Goal: Transaction & Acquisition: Purchase product/service

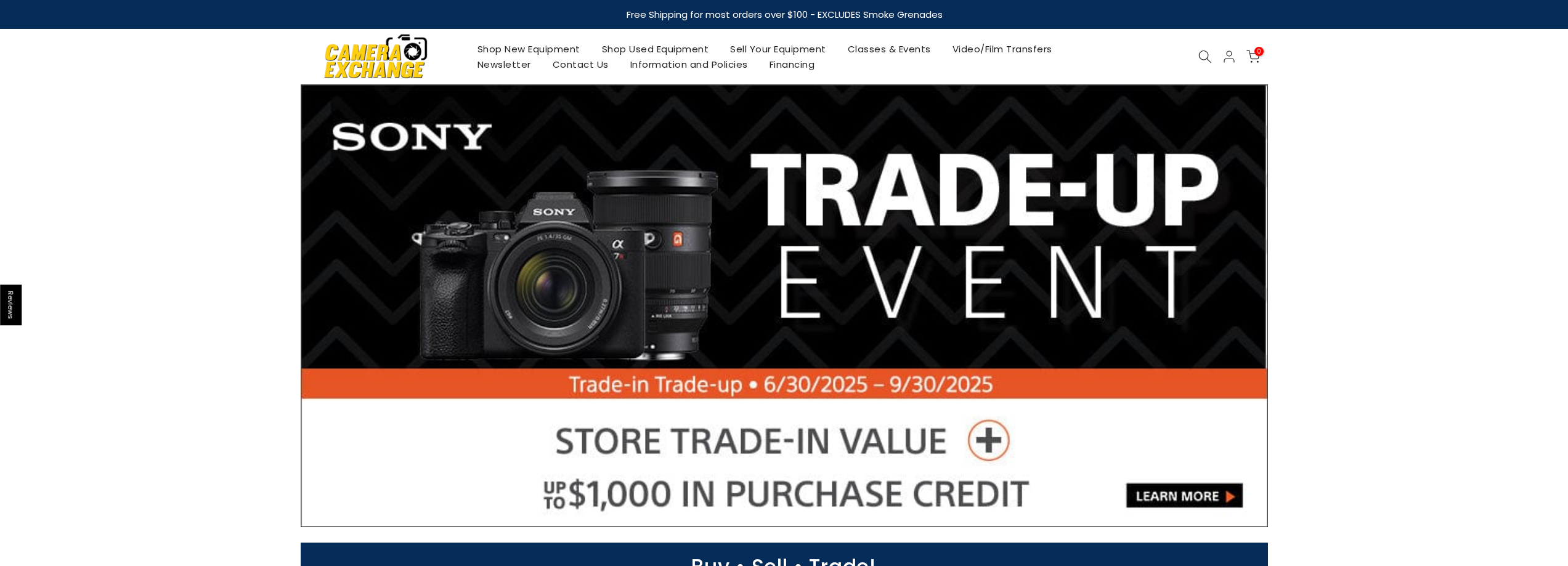
click at [1202, 60] on use at bounding box center [1204, 57] width 12 height 12
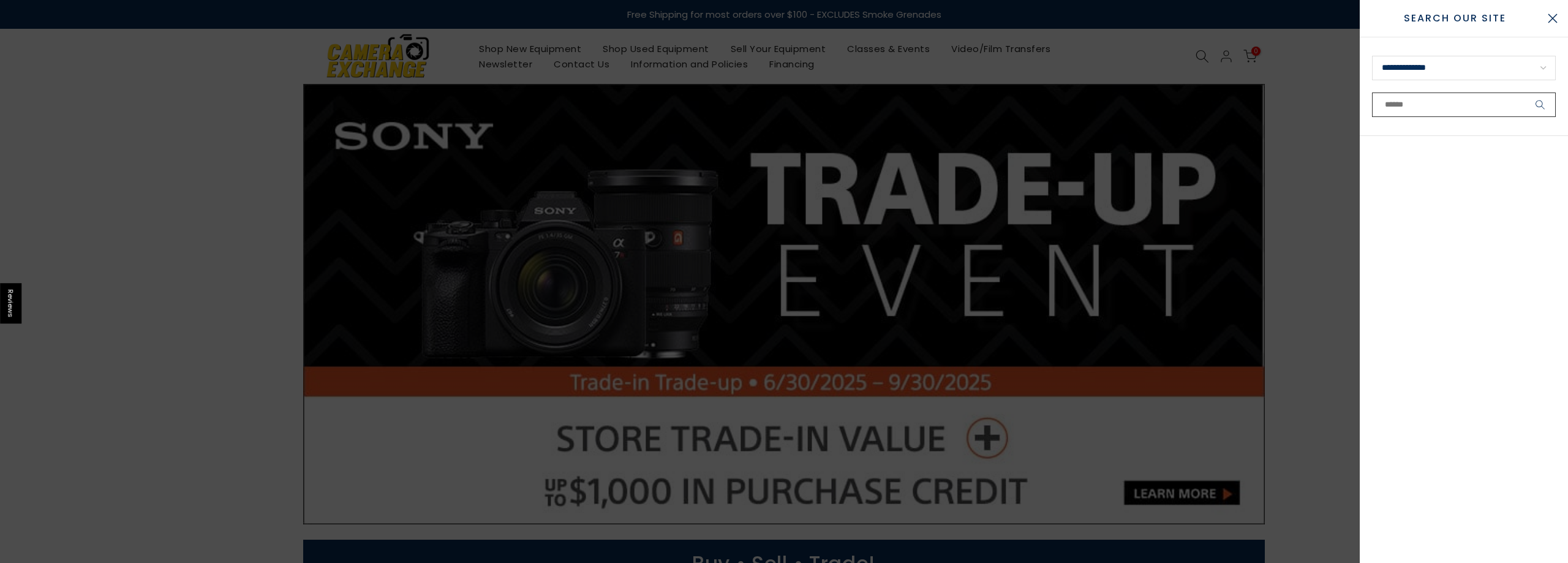
click at [1410, 108] on input "text" at bounding box center [1464, 105] width 184 height 25
paste input "*******"
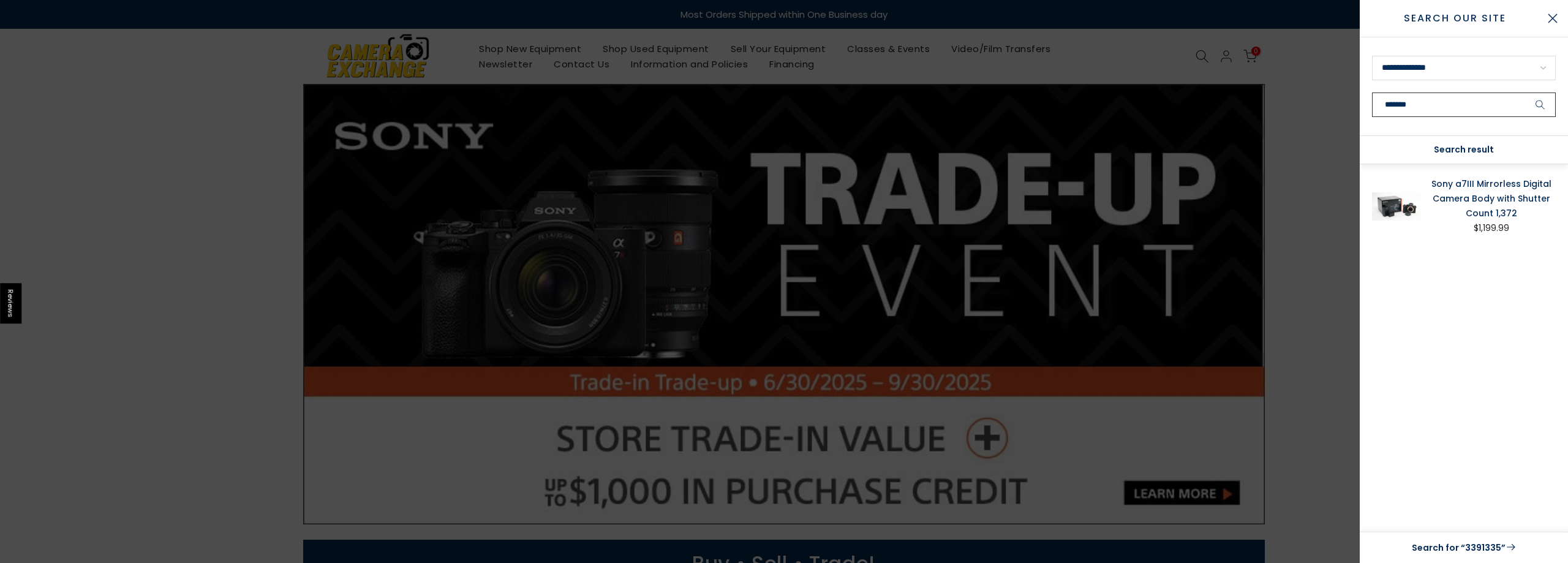
type input "*******"
click at [1467, 192] on link "Sony a7III Mirrorless Digital Camera Body with Shutter Count 1,372" at bounding box center [1491, 199] width 128 height 44
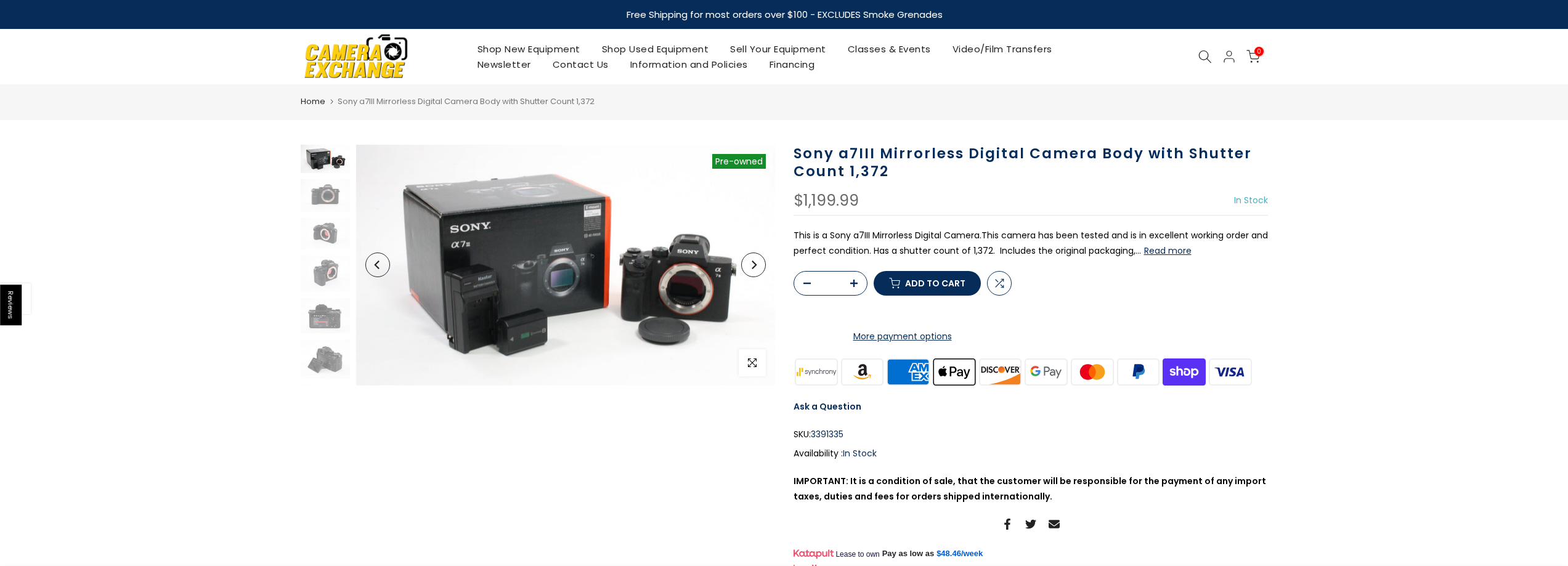
click at [1188, 251] on button "Read more" at bounding box center [1167, 250] width 48 height 11
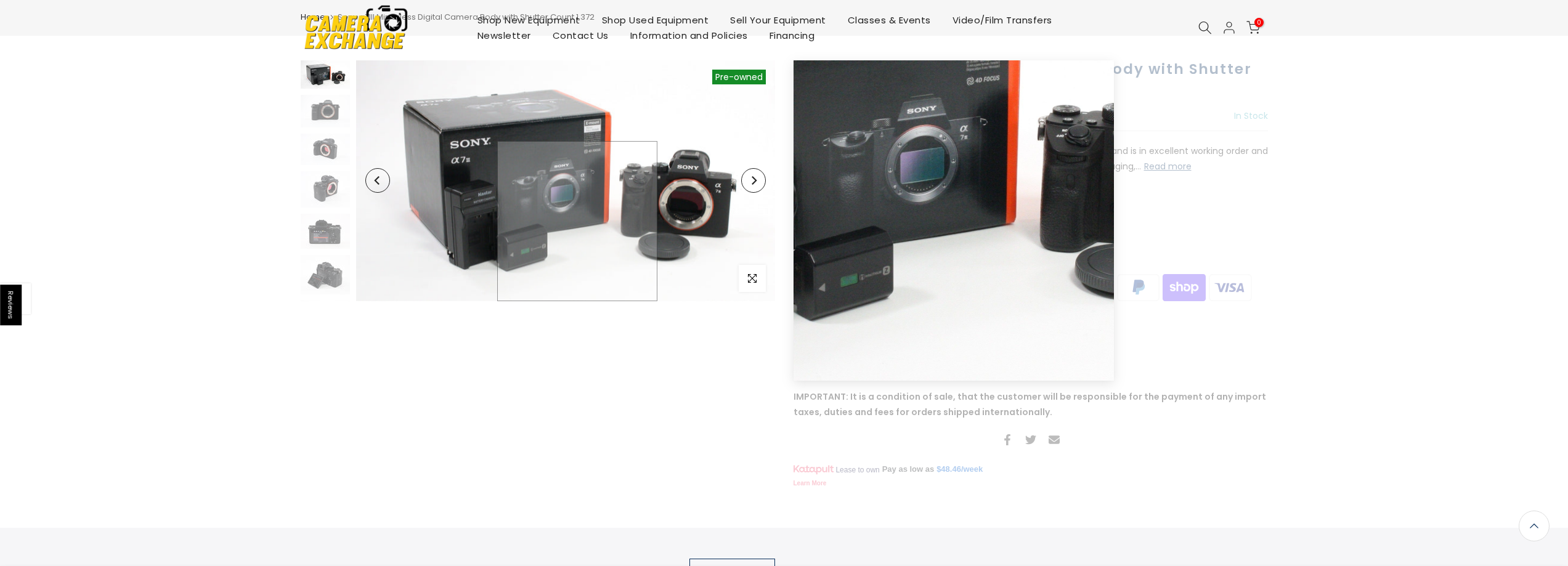
scroll to position [4, 0]
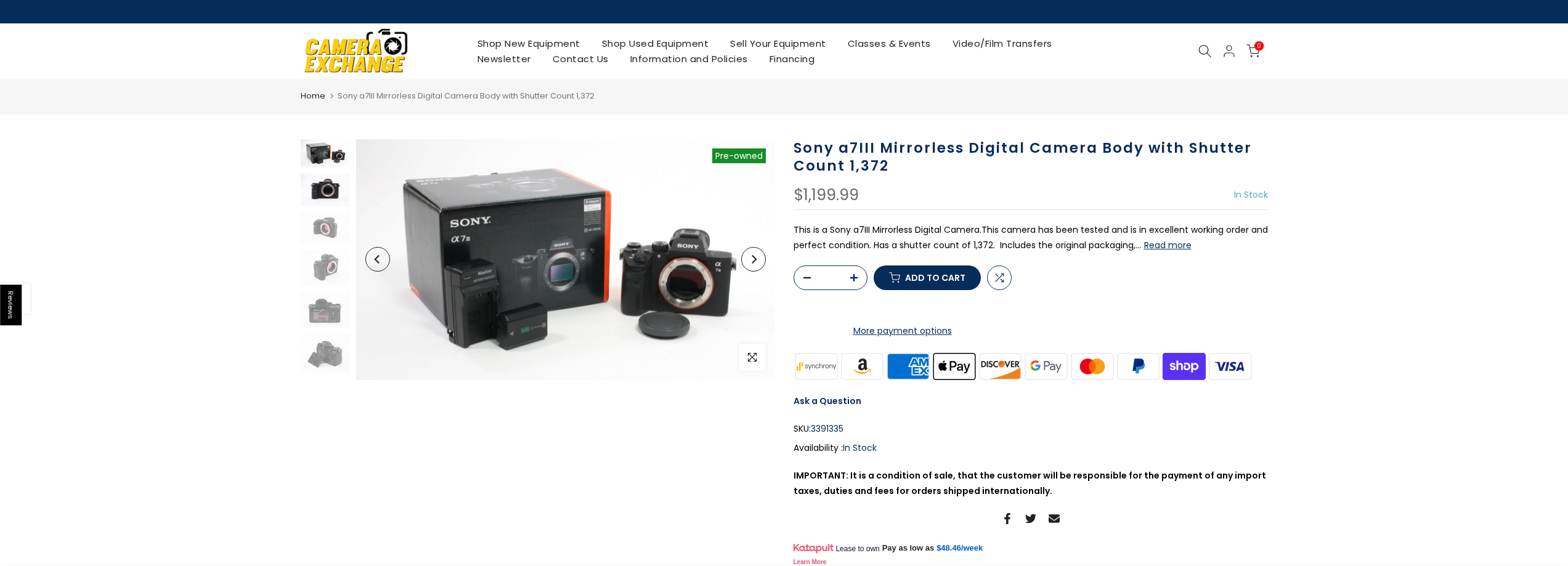
click at [322, 183] on img at bounding box center [324, 190] width 49 height 32
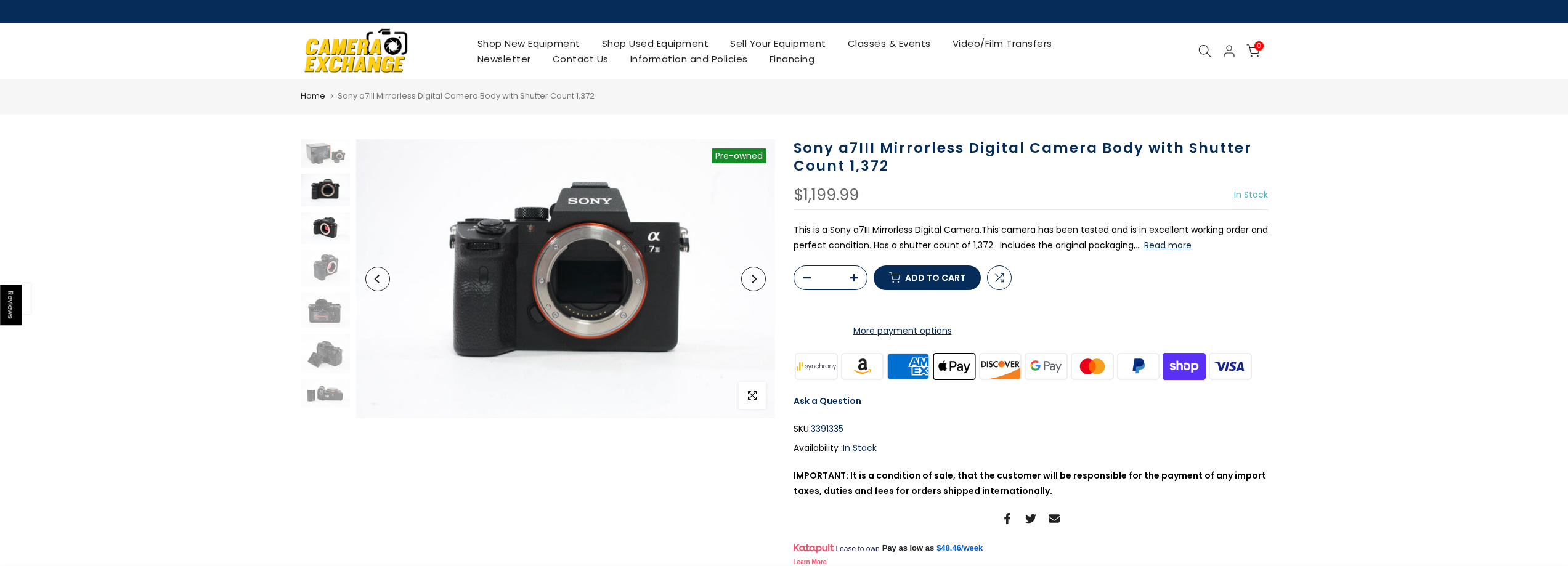
click at [330, 225] on img at bounding box center [324, 228] width 49 height 32
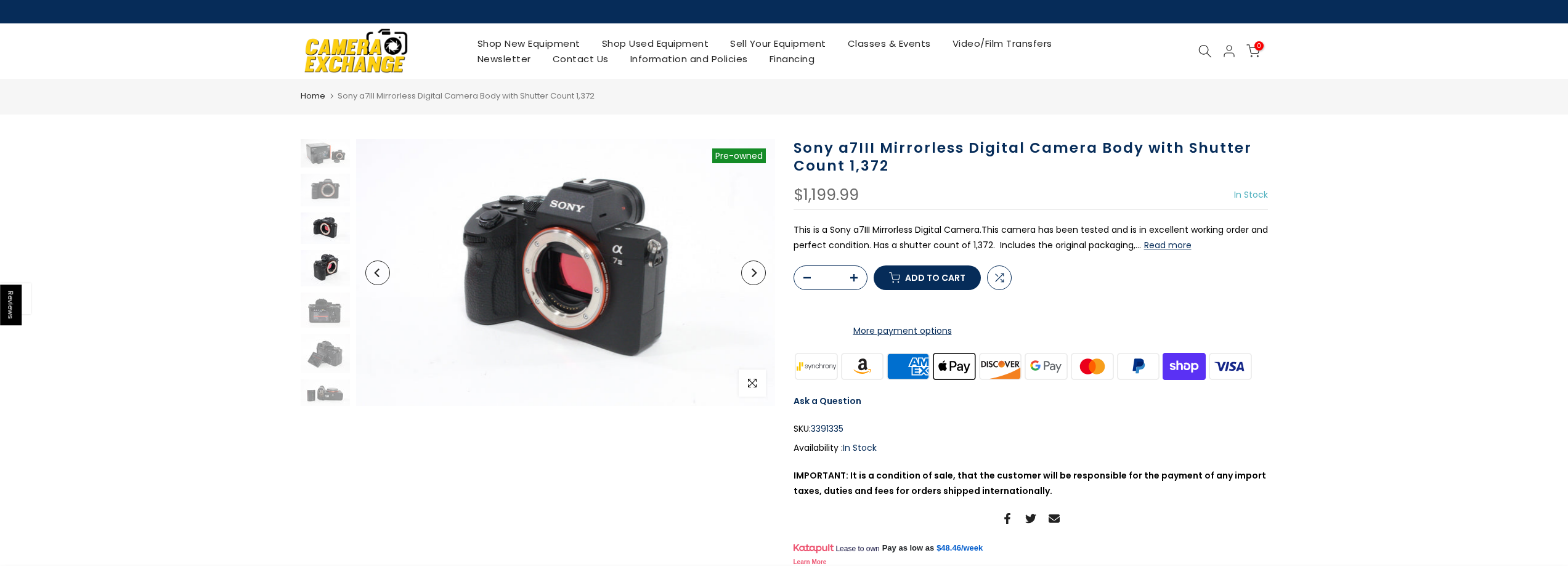
click at [319, 264] on img at bounding box center [324, 269] width 49 height 37
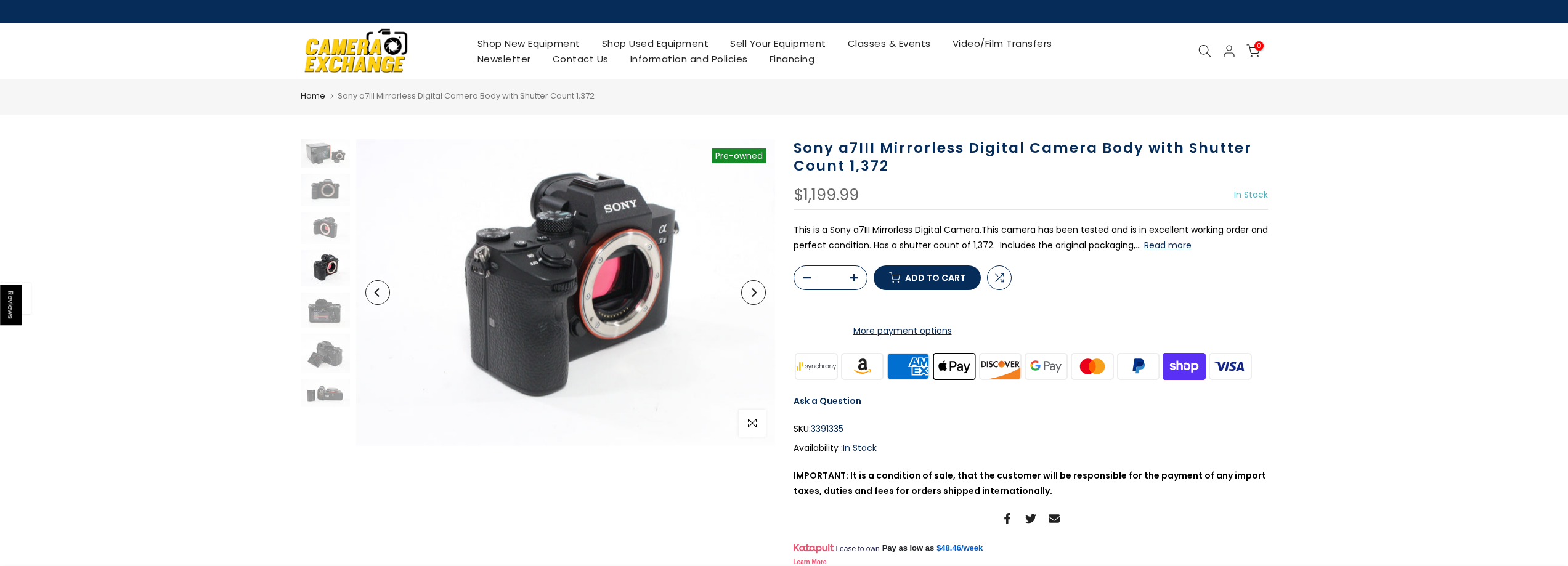
scroll to position [0, 0]
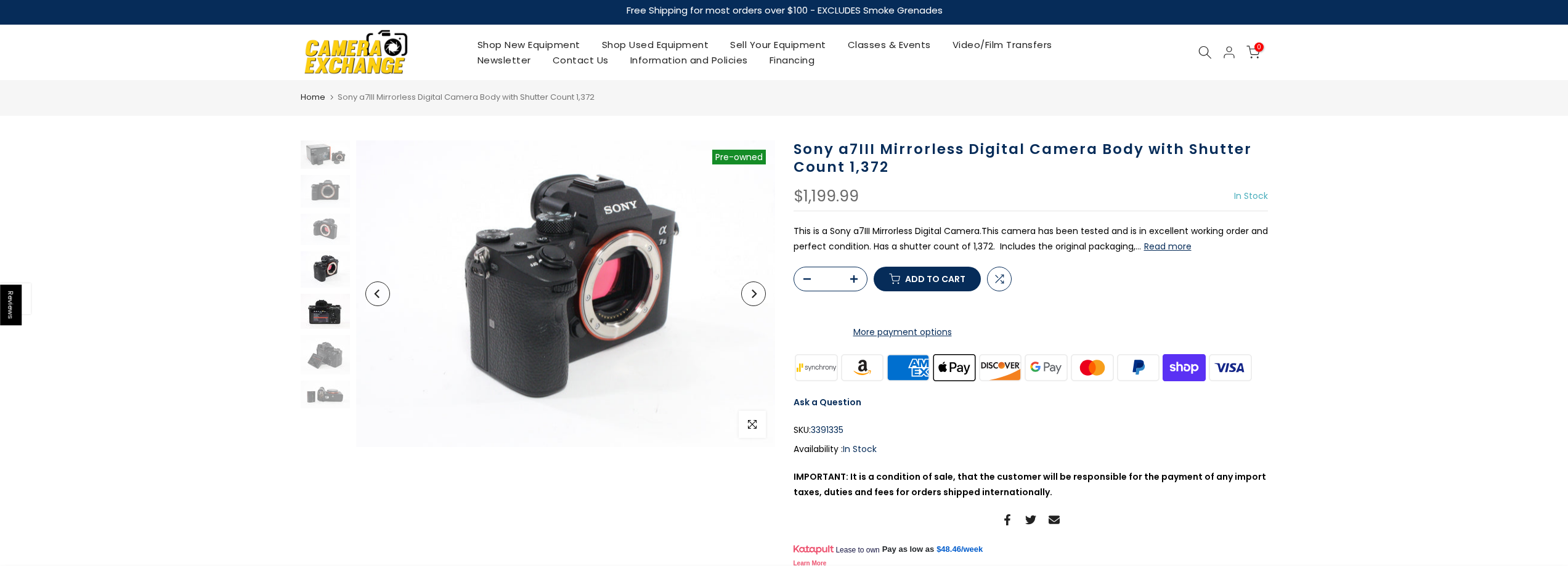
click at [340, 305] on img at bounding box center [324, 311] width 49 height 35
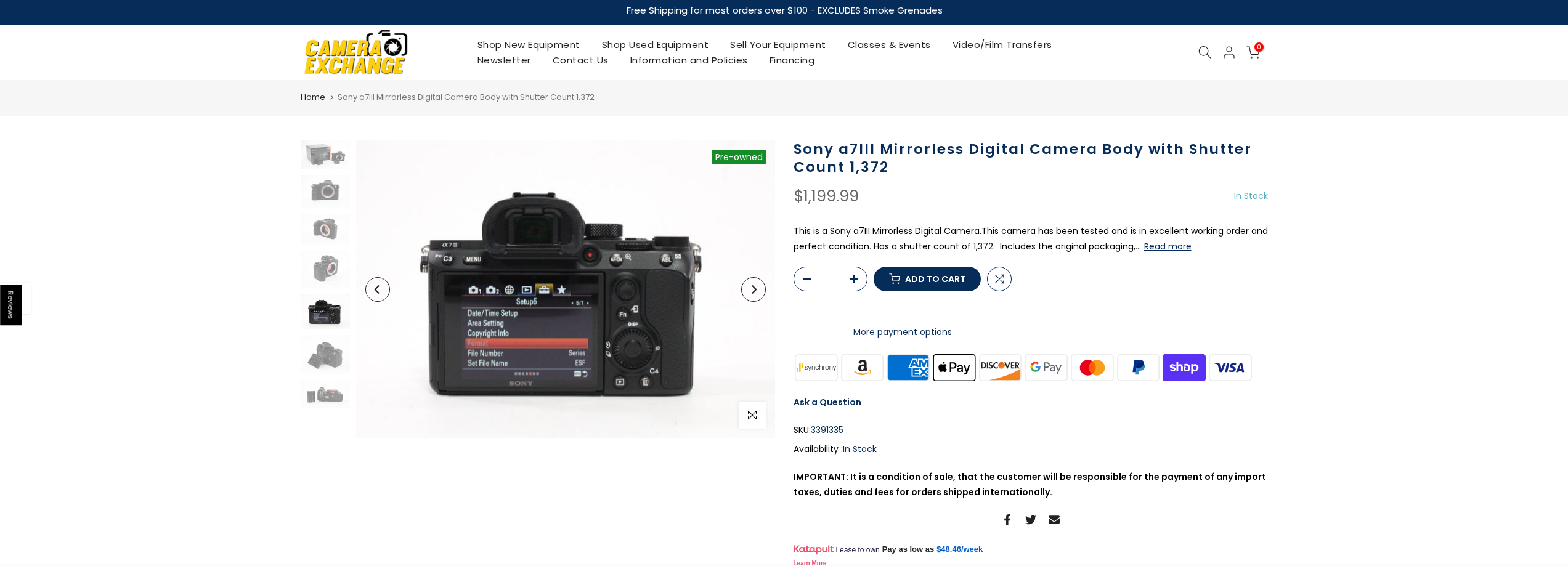
click at [352, 343] on div "Sold out Pre order Pre-owned Click to enlarge" at bounding box center [537, 289] width 474 height 297
click at [325, 347] on img at bounding box center [324, 355] width 49 height 40
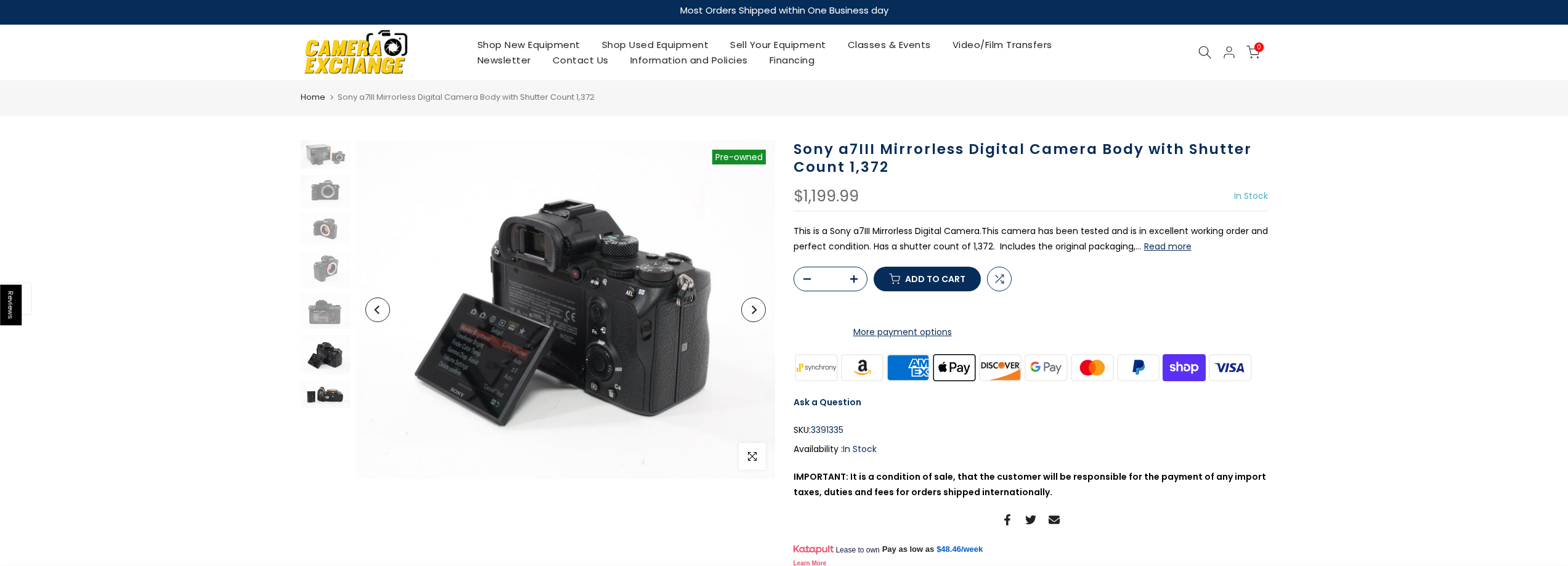
click at [328, 396] on img at bounding box center [324, 395] width 49 height 28
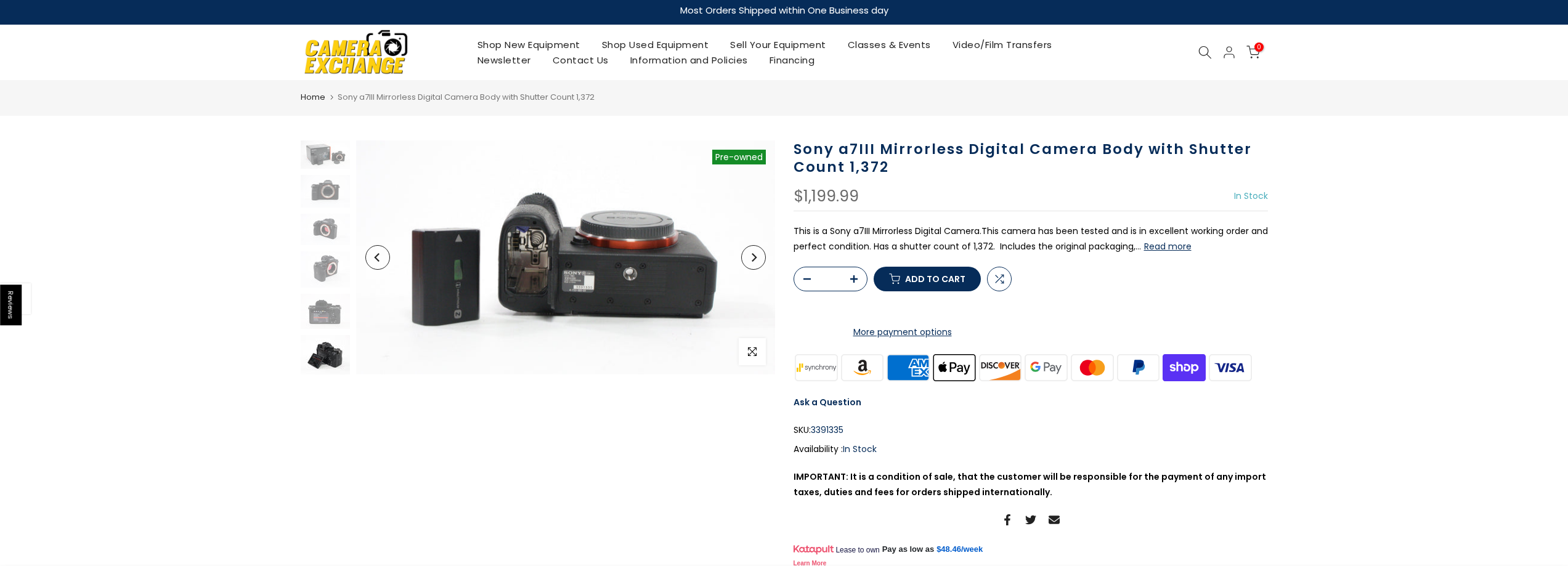
scroll to position [34, 0]
click at [340, 300] on div at bounding box center [324, 240] width 52 height 268
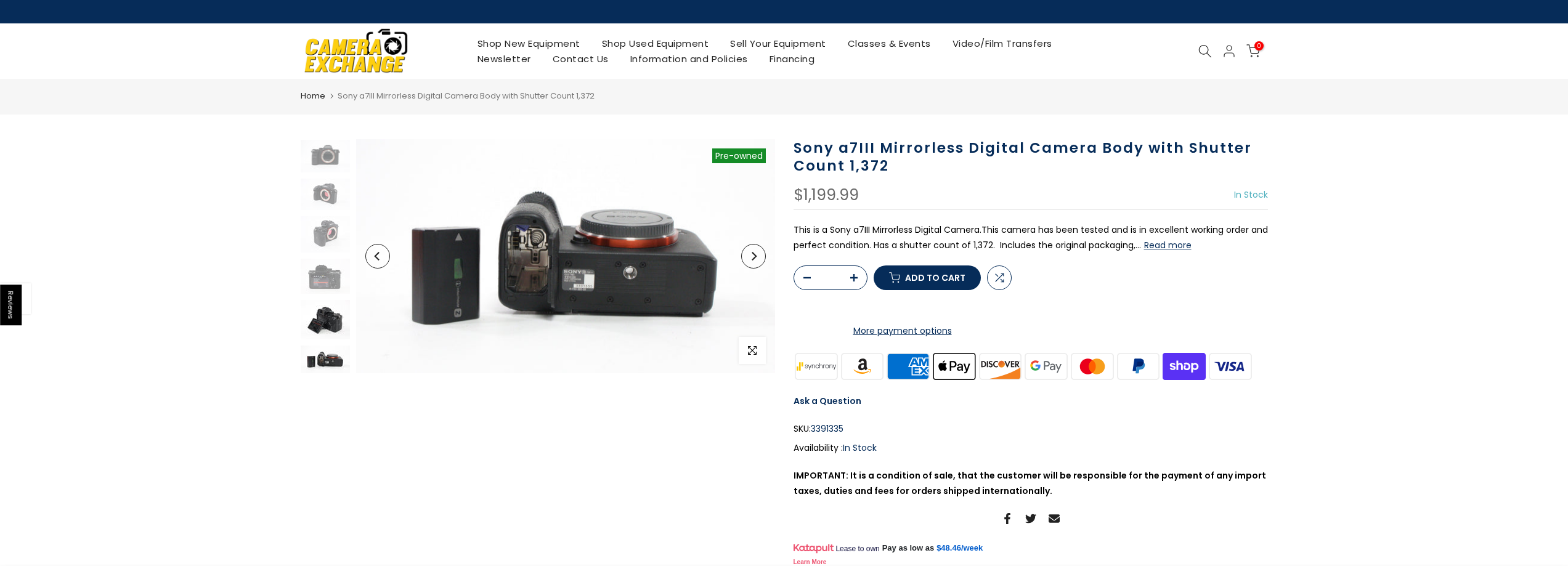
click at [343, 327] on img at bounding box center [324, 320] width 49 height 40
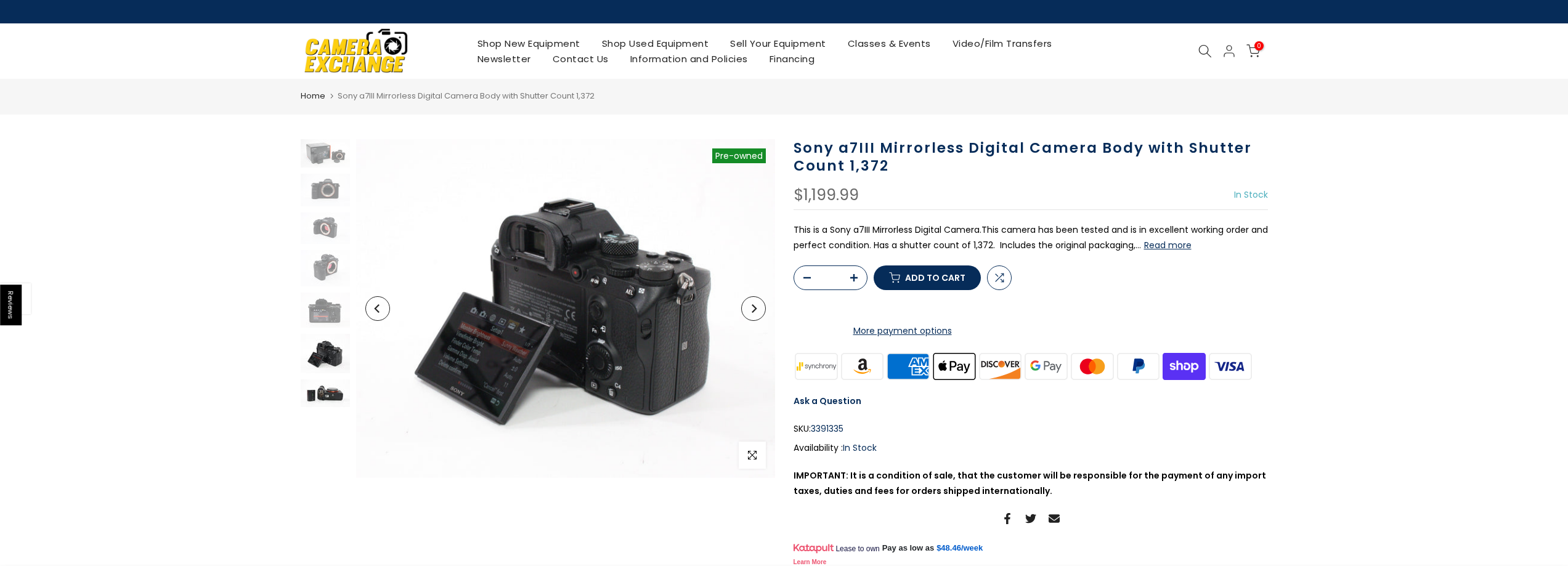
click at [334, 385] on img at bounding box center [324, 393] width 49 height 28
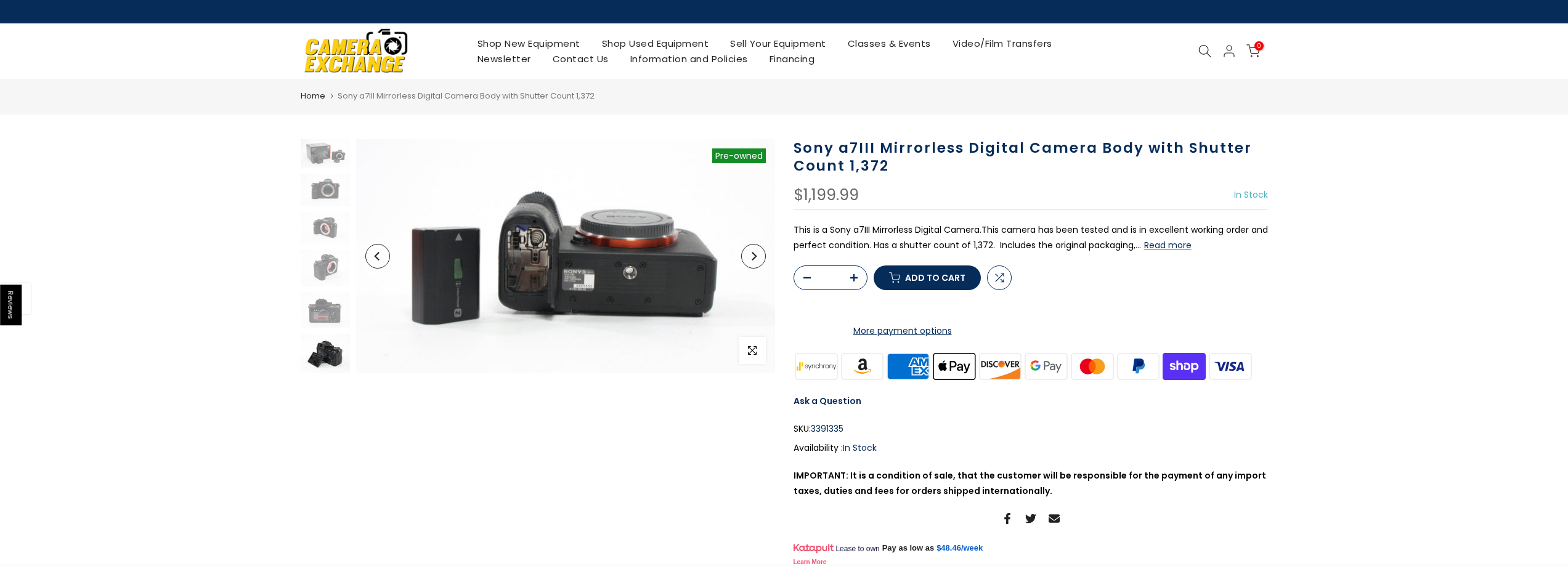
click at [325, 353] on img at bounding box center [324, 354] width 49 height 40
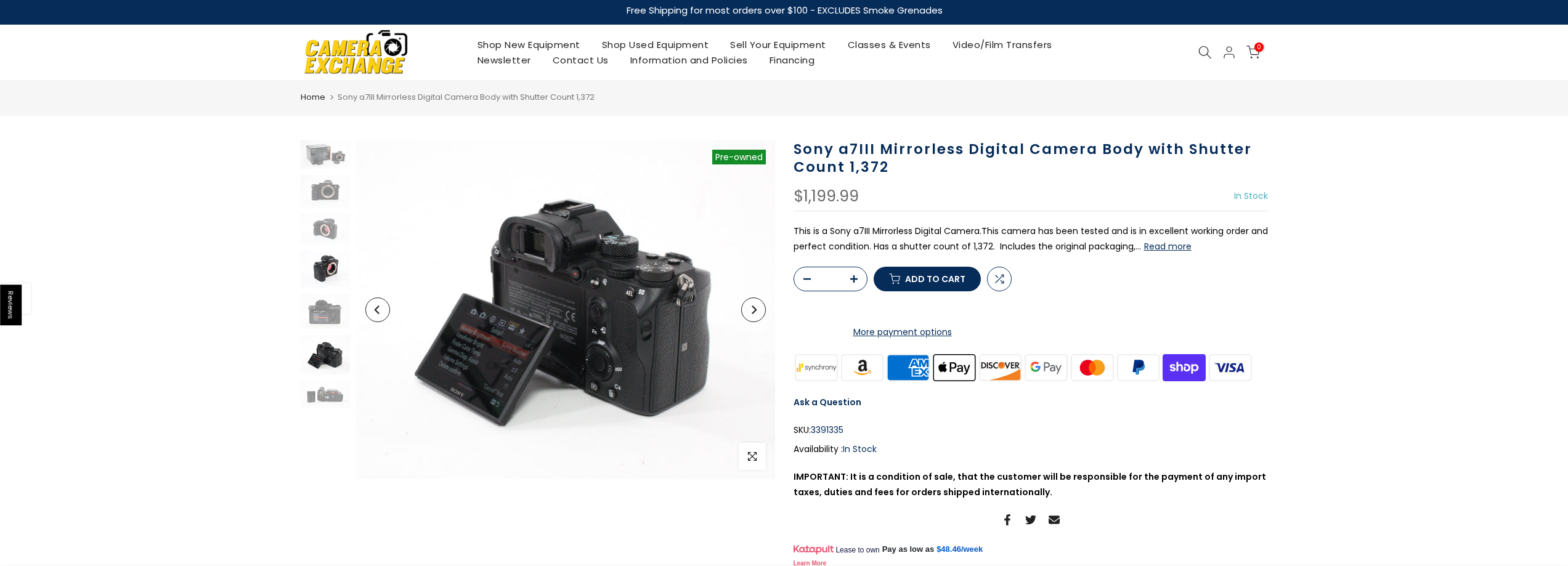
click at [337, 274] on img at bounding box center [324, 269] width 49 height 37
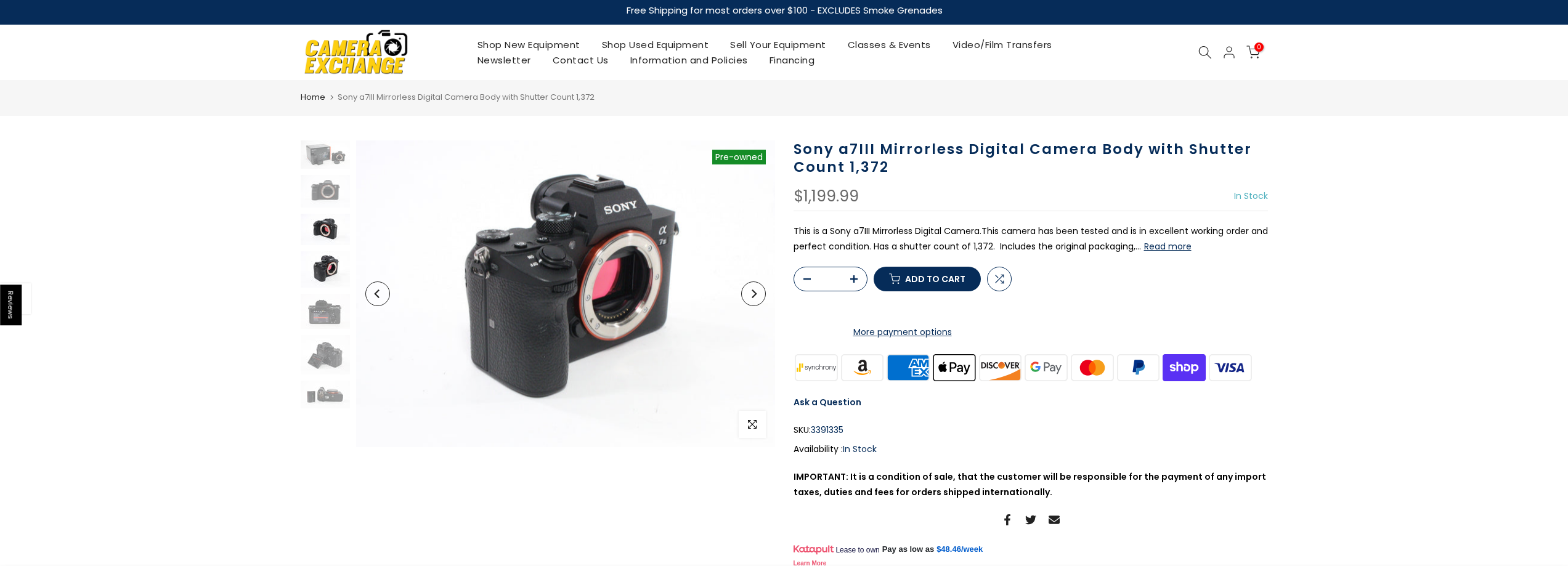
click at [337, 237] on img at bounding box center [324, 229] width 49 height 32
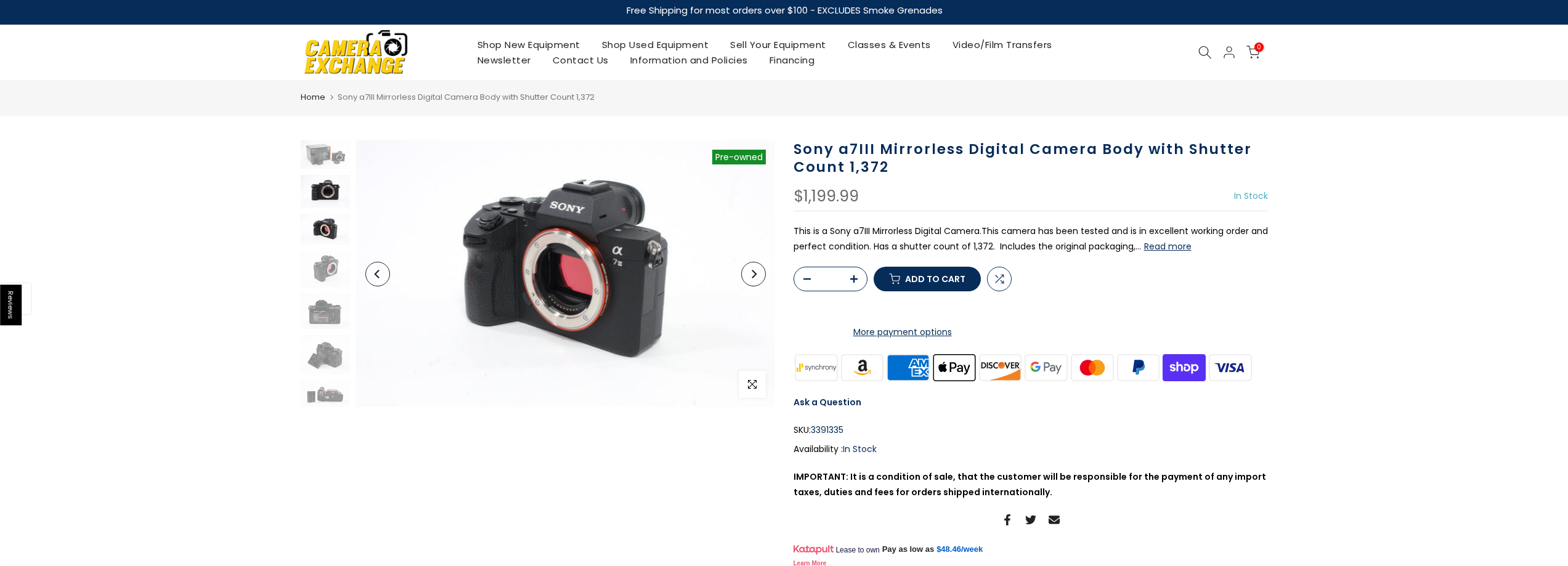
click at [331, 186] on img at bounding box center [324, 191] width 49 height 32
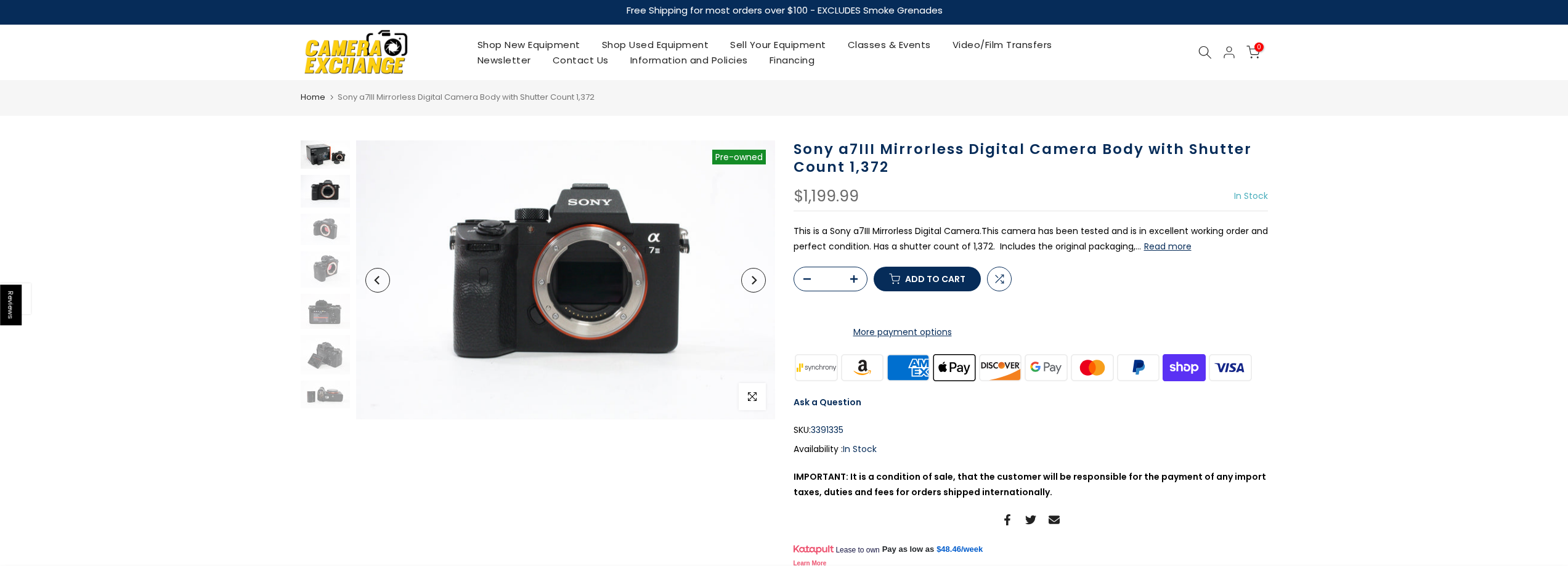
click at [317, 152] on img at bounding box center [324, 154] width 49 height 29
